Goal: Find contact information

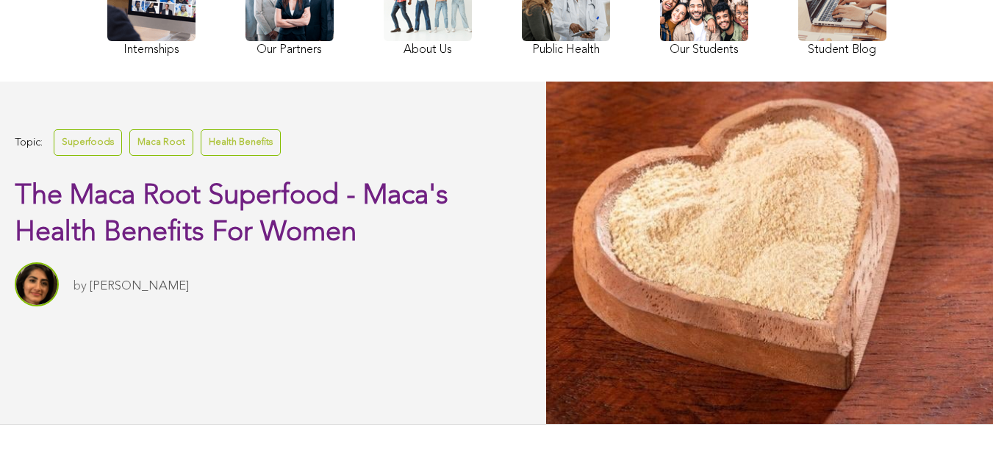
scroll to position [32, 0]
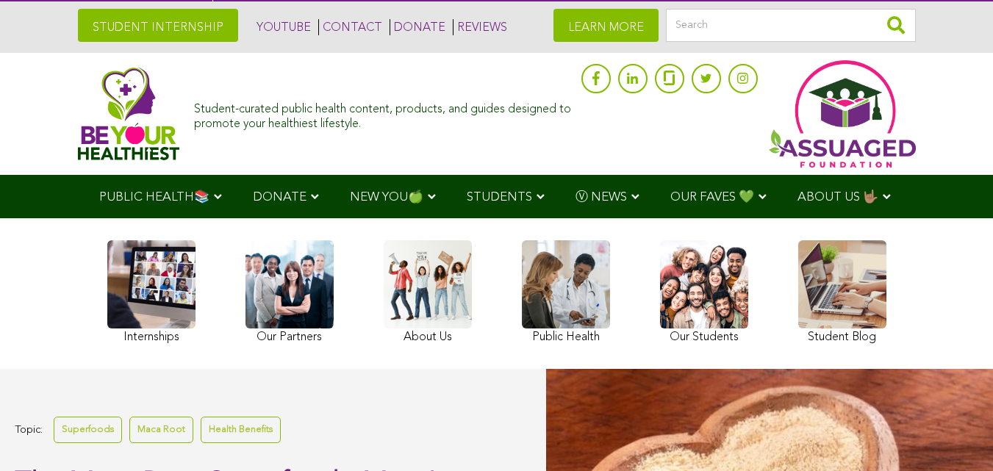
click at [318, 23] on link "CONTACT" at bounding box center [350, 27] width 64 height 16
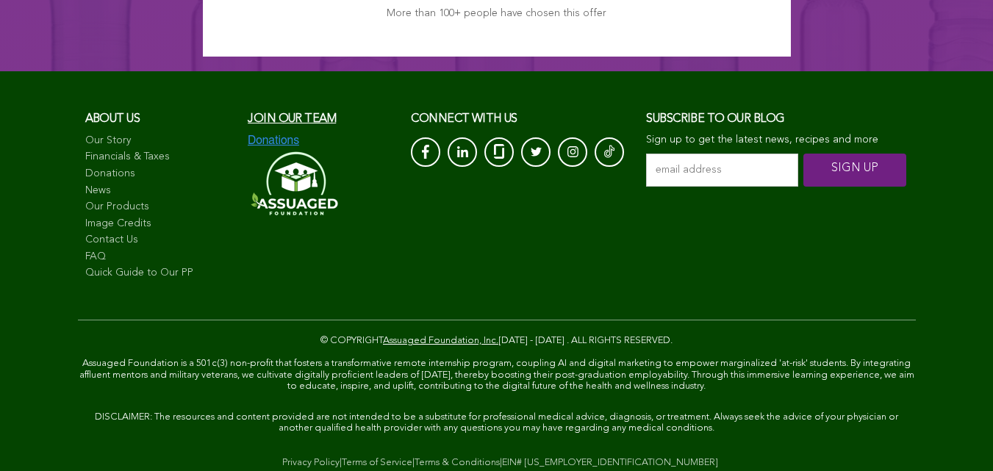
scroll to position [1741, 0]
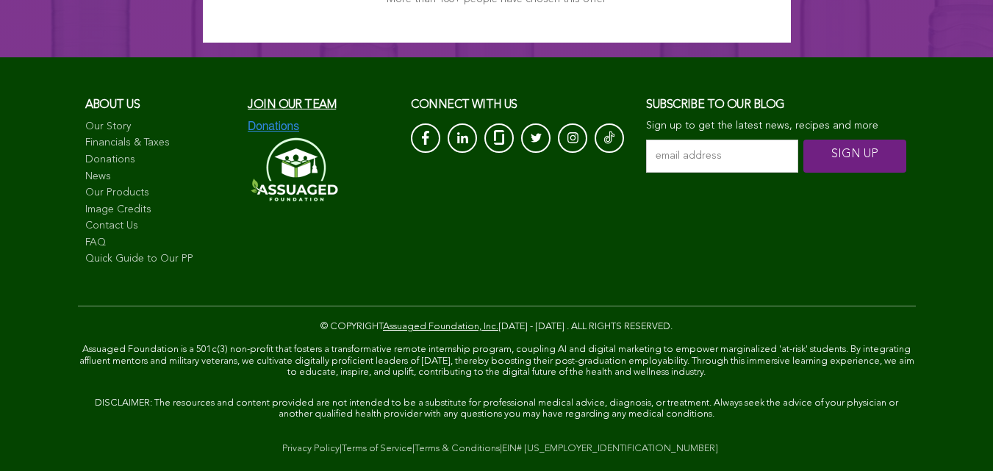
click at [85, 209] on link "Image Credits" at bounding box center [159, 210] width 148 height 15
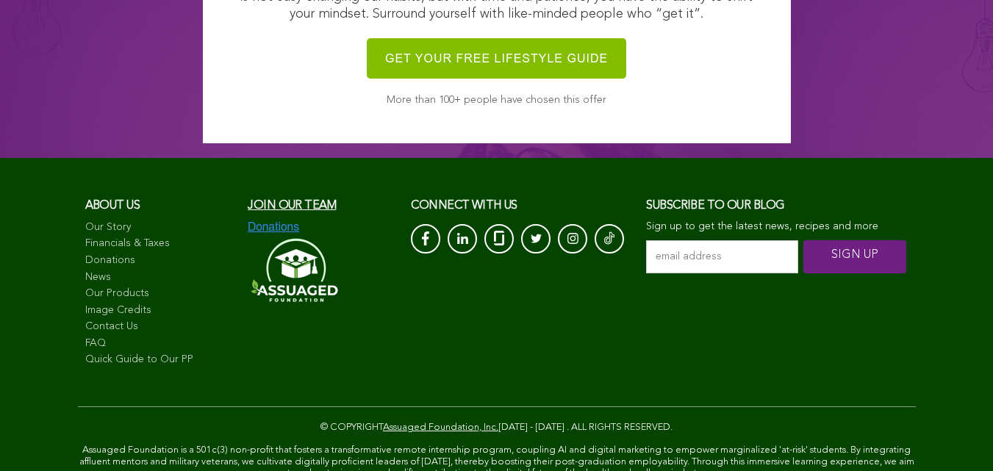
scroll to position [1574, 0]
